Goal: Task Accomplishment & Management: Manage account settings

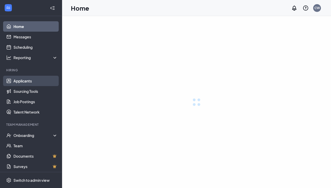
click at [38, 79] on link "Applicants" at bounding box center [35, 81] width 44 height 10
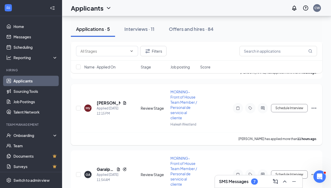
scroll to position [215, 0]
click at [111, 104] on h5 "[PERSON_NAME]" at bounding box center [109, 103] width 24 height 6
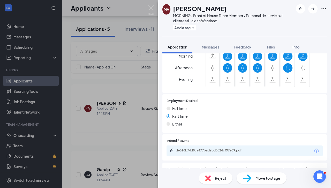
scroll to position [308, 0]
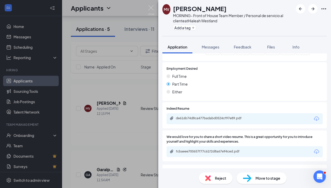
click at [157, 116] on div "de616b74d8ca477badabd0524cf97e89.pdf" at bounding box center [212, 118] width 73 height 4
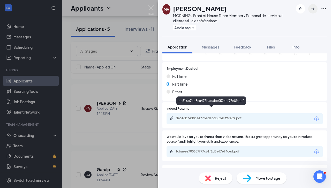
click at [157, 10] on icon "ArrowRight" at bounding box center [313, 9] width 6 height 6
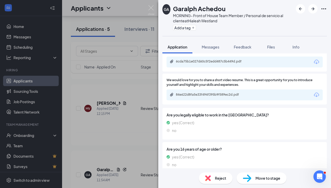
scroll to position [377, 0]
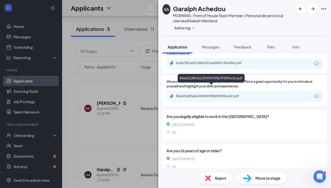
click at [157, 94] on div "84e622d8fa5e33f494f395b9f589ec2d.pdf" at bounding box center [212, 96] width 73 height 4
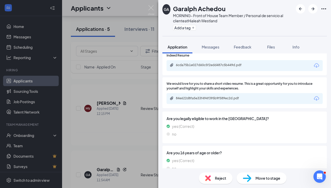
click at [157, 161] on img at bounding box center [208, 178] width 6 height 6
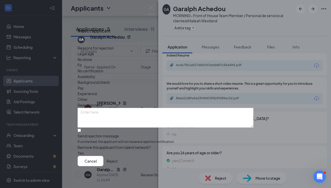
click at [118, 161] on button "Reject" at bounding box center [112, 161] width 11 height 10
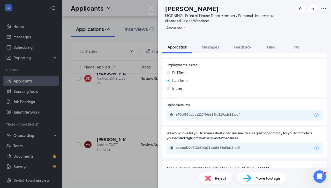
scroll to position [244, 0]
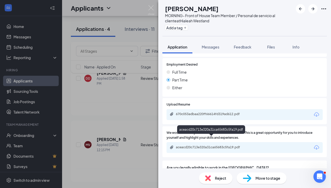
click at [157, 134] on div "aceacd20c713e320a31ca65683c5fa19.pdf" at bounding box center [211, 130] width 68 height 11
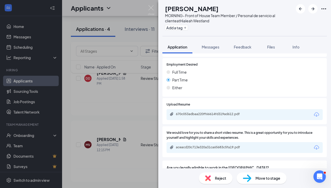
click at [157, 112] on div "670c053adbaa220ff66614fd319ad612.pdf" at bounding box center [212, 114] width 73 height 4
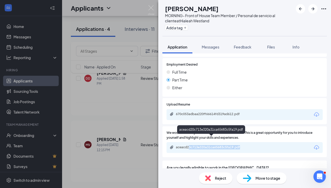
drag, startPoint x: 189, startPoint y: 143, endPoint x: 188, endPoint y: 140, distance: 3.1
click at [157, 142] on div "aceacd20c713e320a31ca65683c5fa19.pdf" at bounding box center [245, 147] width 156 height 11
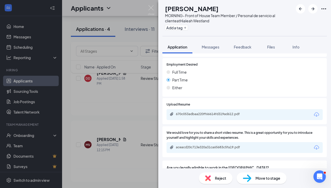
click at [150, 132] on div "[PERSON_NAME] [PERSON_NAME] Del cid MORNING- Front of House Team Member / Perso…" at bounding box center [165, 94] width 331 height 188
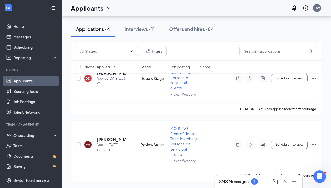
click at [157, 140] on span "MORNING- Front of House Team Member / Personal de servicio al cliente" at bounding box center [184, 141] width 27 height 31
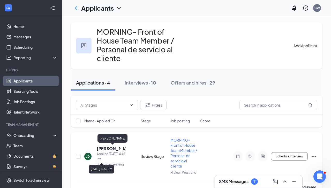
click at [110, 151] on div "Applied [DATE] 4:46 PM" at bounding box center [112, 156] width 30 height 10
click at [110, 148] on h5 "[PERSON_NAME]" at bounding box center [109, 149] width 24 height 6
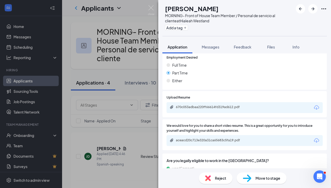
scroll to position [253, 0]
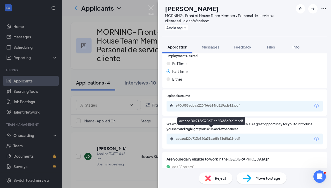
click at [157, 136] on div "aceacd20c713e320a31ca65683c5fa19.pdf" at bounding box center [212, 138] width 73 height 4
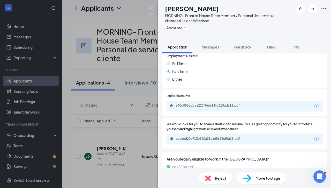
click at [157, 161] on span "Reject" at bounding box center [220, 178] width 11 height 6
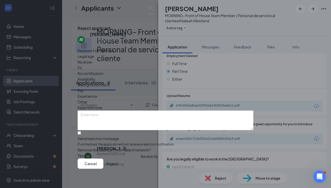
click at [118, 161] on button "Reject" at bounding box center [112, 163] width 11 height 10
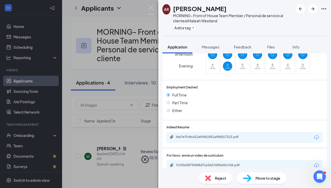
scroll to position [307, 0]
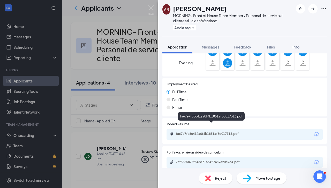
click at [157, 132] on div "fa67e7fc8c412a0f4b1851af8d017313.pdf" at bounding box center [212, 134] width 73 height 4
click at [157, 160] on div "7cf5565875f848d7163427459e20c7d4.pdf" at bounding box center [212, 162] width 73 height 4
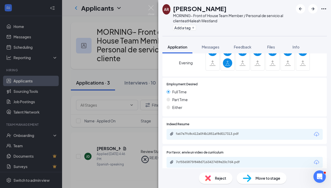
click at [157, 161] on img at bounding box center [247, 178] width 9 height 8
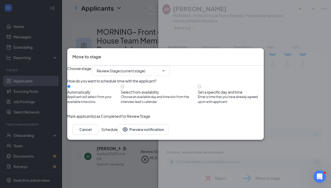
type input "Onsite Interview (next stage)"
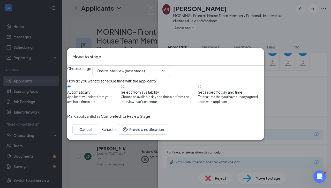
click at [157, 53] on icon "Cross" at bounding box center [259, 53] width 0 height 0
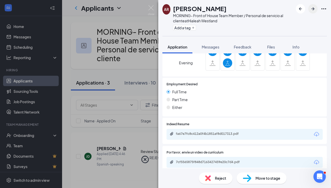
click at [157, 11] on icon "ArrowRight" at bounding box center [313, 9] width 6 height 6
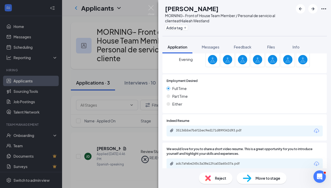
scroll to position [325, 0]
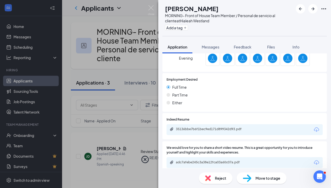
click at [157, 127] on div "35136bbe7b6f1bec9ed171d899342d93.pdf" at bounding box center [212, 129] width 73 height 4
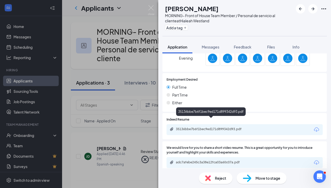
click at [157, 161] on img at bounding box center [208, 178] width 6 height 6
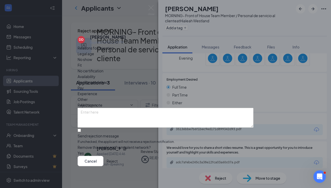
click at [118, 161] on button "Reject" at bounding box center [112, 161] width 11 height 10
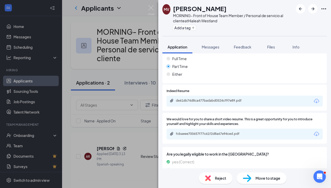
click at [157, 161] on span "Reject" at bounding box center [220, 178] width 11 height 6
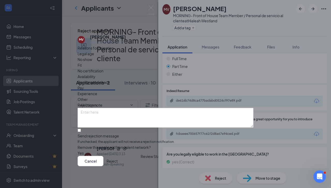
click at [118, 161] on button "Reject" at bounding box center [112, 161] width 11 height 10
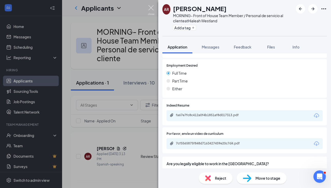
click at [150, 9] on img at bounding box center [151, 10] width 6 height 10
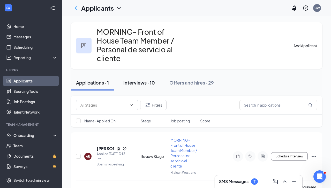
click at [129, 83] on div "Interviews · 10" at bounding box center [140, 82] width 32 height 6
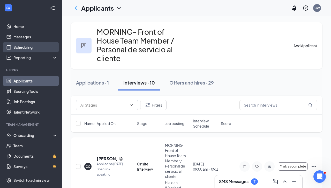
click at [38, 50] on link "Scheduling" at bounding box center [35, 47] width 44 height 10
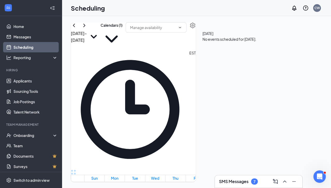
scroll to position [240, 0]
